Goal: Task Accomplishment & Management: Use online tool/utility

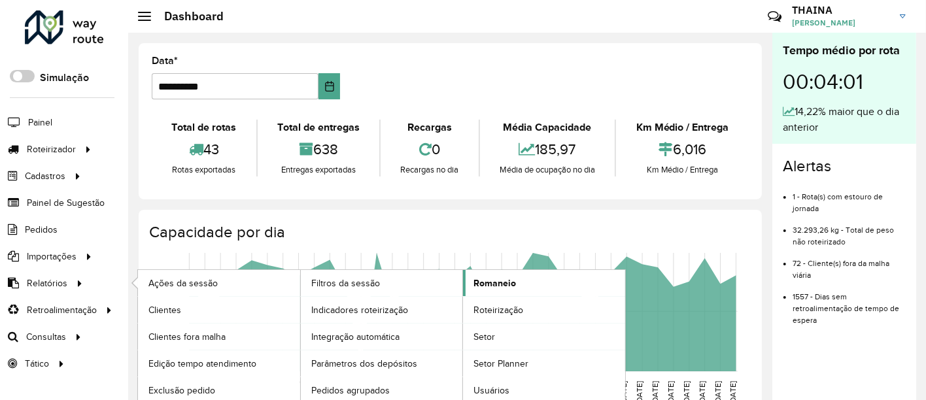
click at [503, 281] on span "Romaneio" at bounding box center [494, 283] width 42 height 14
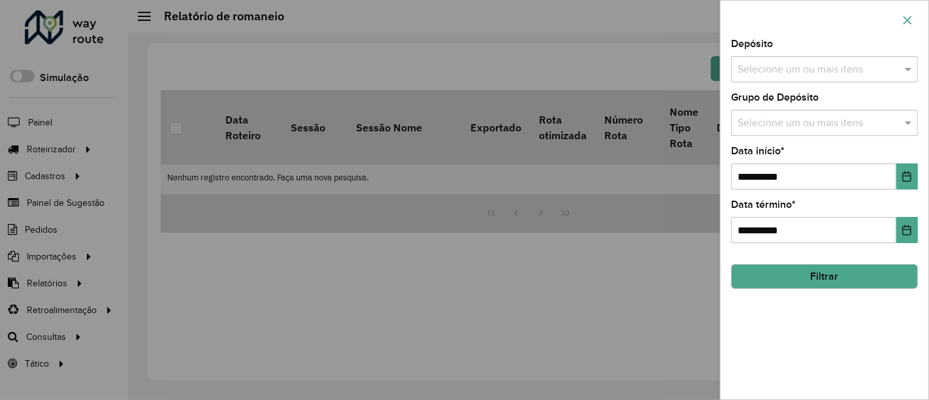
drag, startPoint x: 913, startPoint y: 16, endPoint x: 889, endPoint y: 32, distance: 28.8
click at [913, 17] on icon "button" at bounding box center [908, 20] width 10 height 10
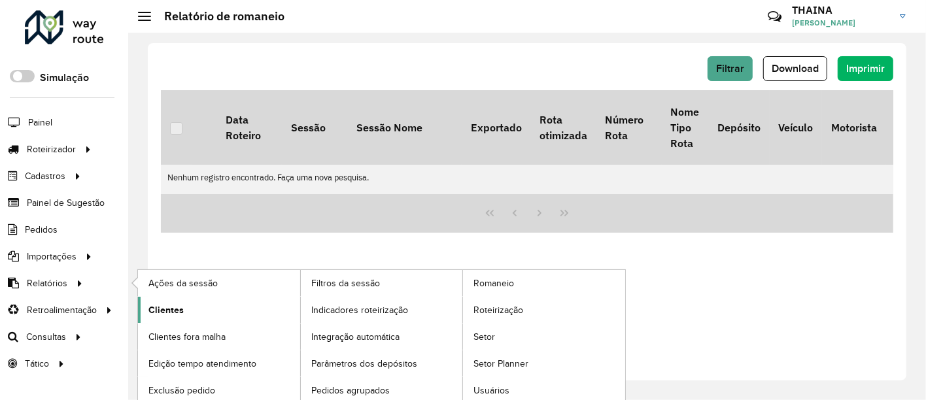
click at [161, 307] on span "Clientes" at bounding box center [165, 310] width 35 height 14
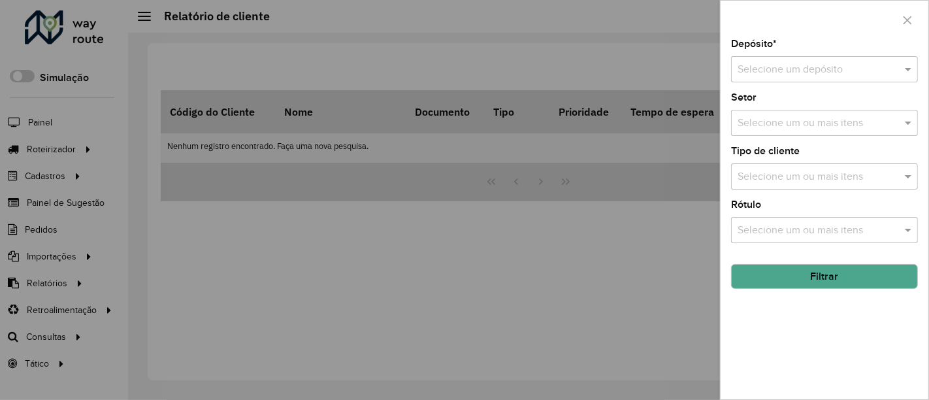
click at [810, 79] on div "Selecione um depósito" at bounding box center [824, 69] width 187 height 26
click at [784, 112] on div "CDD Volta Redonda" at bounding box center [825, 107] width 186 height 22
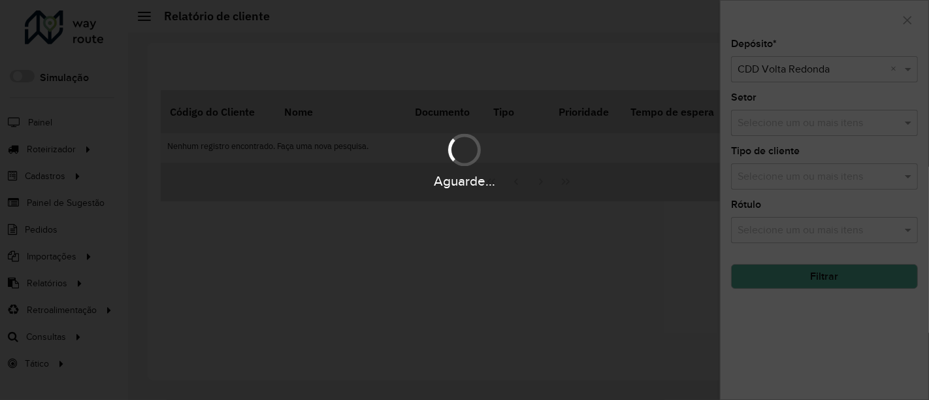
click at [778, 124] on div "Aguarde..." at bounding box center [464, 200] width 929 height 400
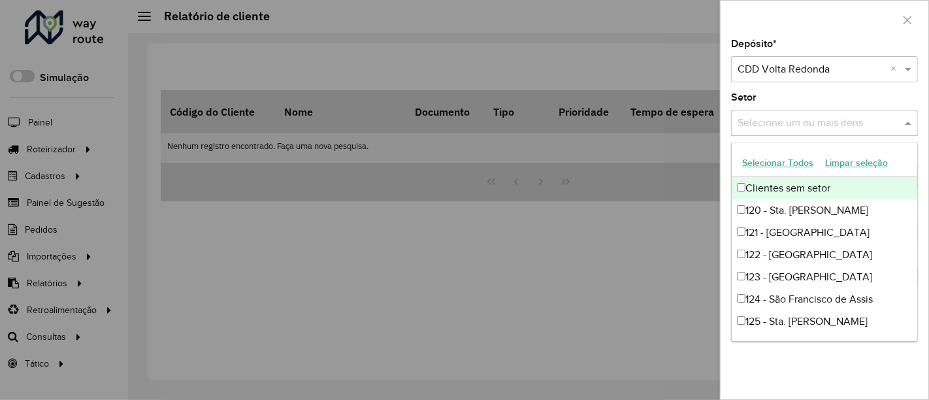
click at [792, 125] on input "text" at bounding box center [818, 124] width 167 height 16
click at [765, 163] on button "Selecionar Todos" at bounding box center [778, 163] width 83 height 20
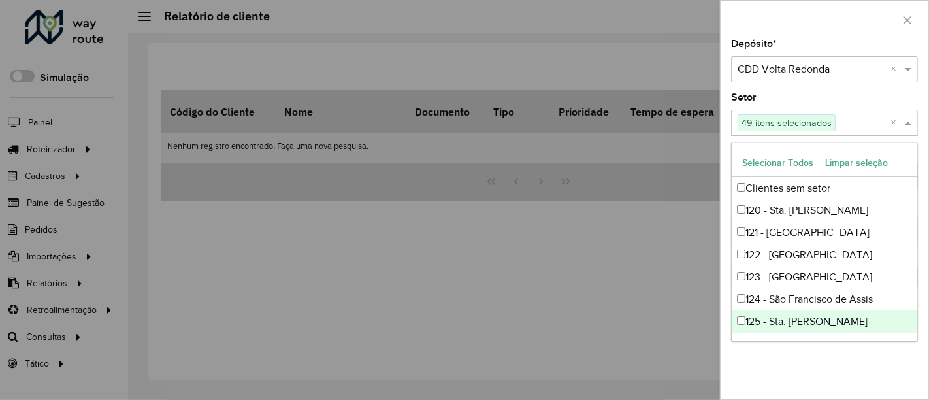
click at [841, 365] on div "Depósito * Selecione um depósito × CDD Volta Redonda × Setor Selecione um ou ma…" at bounding box center [825, 219] width 208 height 360
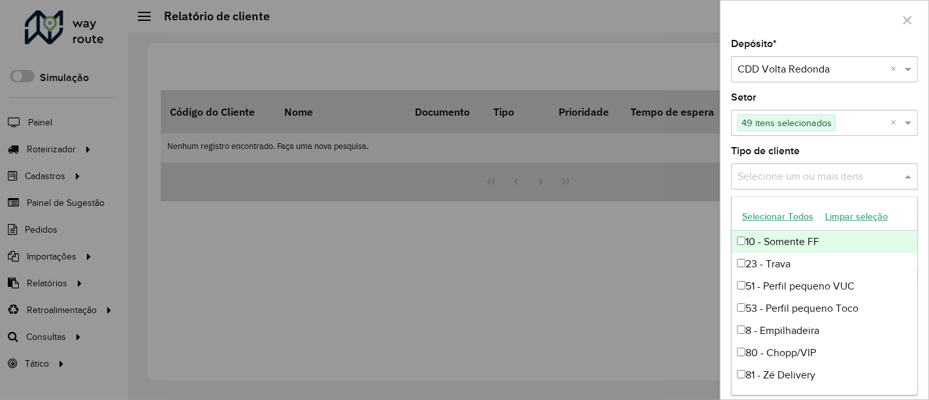
click at [796, 171] on input "text" at bounding box center [818, 177] width 167 height 16
click at [763, 210] on button "Selecionar Todos" at bounding box center [778, 217] width 83 height 20
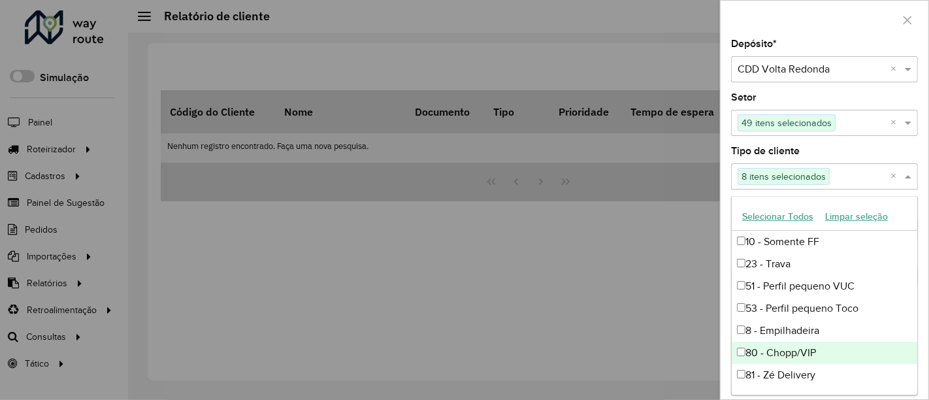
click at [635, 299] on div at bounding box center [464, 200] width 929 height 400
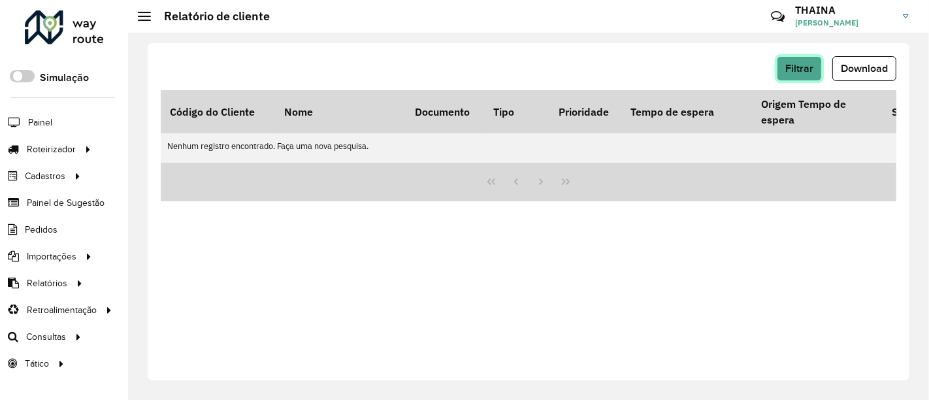
click at [805, 68] on span "Filtrar" at bounding box center [800, 68] width 28 height 11
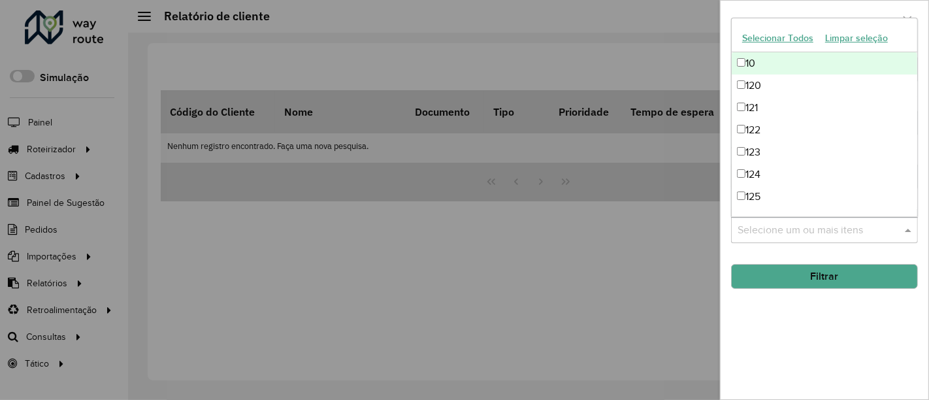
click at [793, 227] on input "text" at bounding box center [818, 231] width 167 height 16
click at [760, 41] on button "Selecionar Todos" at bounding box center [778, 38] width 83 height 20
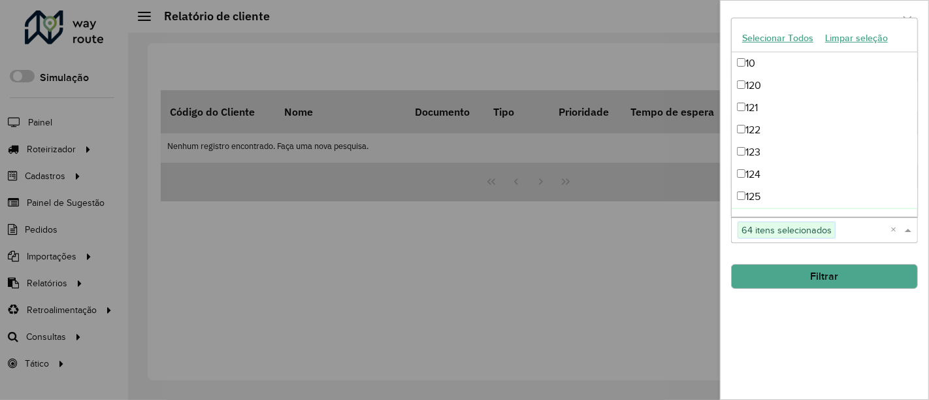
click at [833, 255] on hb-field-button "Filtrar" at bounding box center [824, 271] width 187 height 35
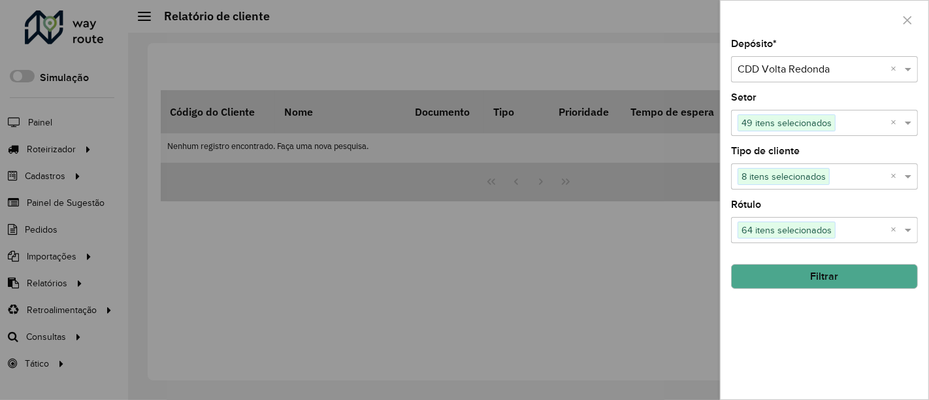
click at [822, 279] on button "Filtrar" at bounding box center [824, 276] width 187 height 25
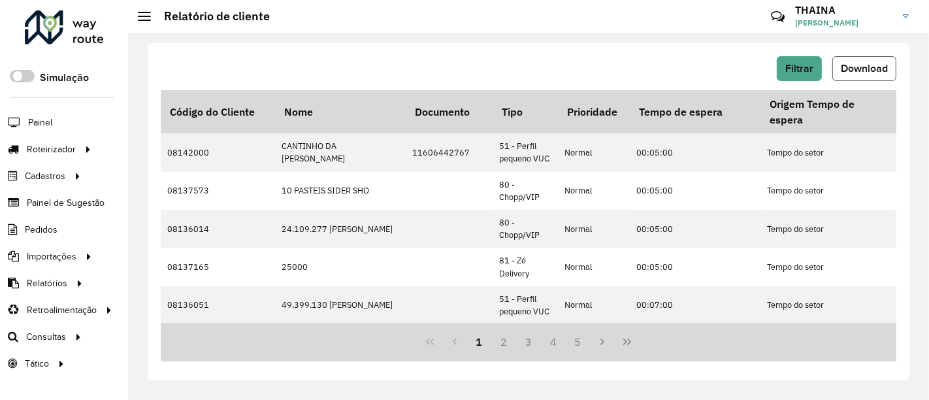
click at [858, 71] on span "Download" at bounding box center [864, 68] width 47 height 11
